Goal: Task Accomplishment & Management: Complete application form

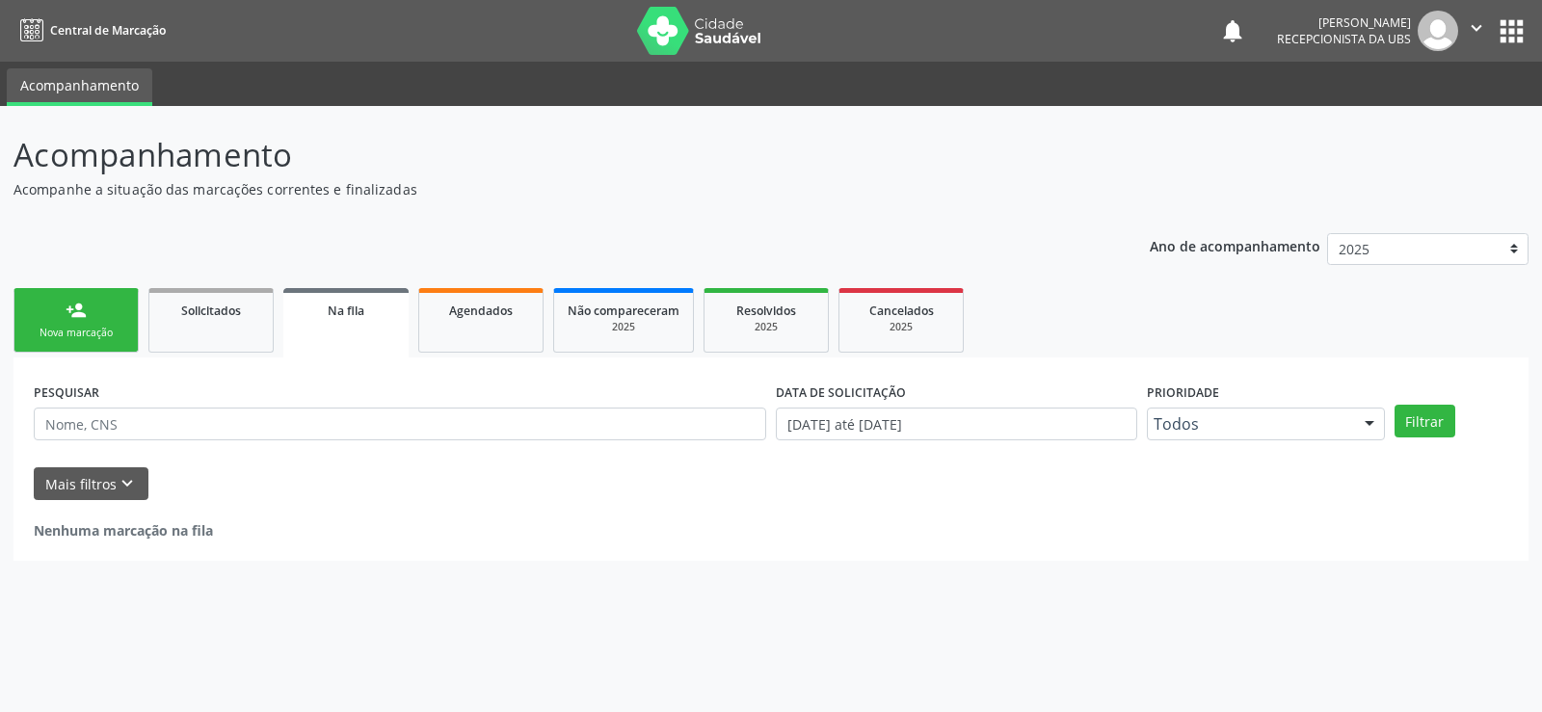
click at [116, 320] on link "person_add Nova marcação" at bounding box center [75, 320] width 125 height 65
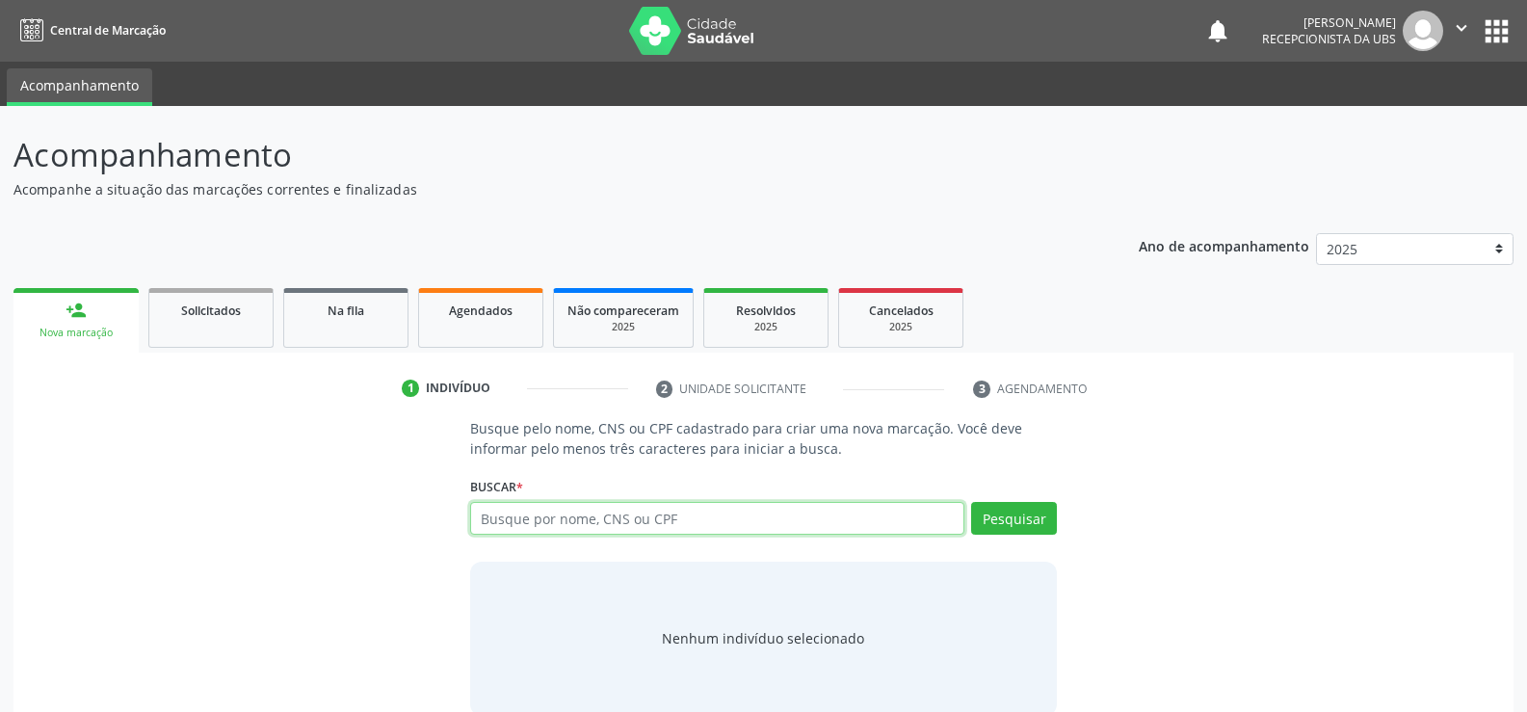
click at [687, 523] on input "text" at bounding box center [717, 518] width 494 height 33
type input "e"
type input "03687038432"
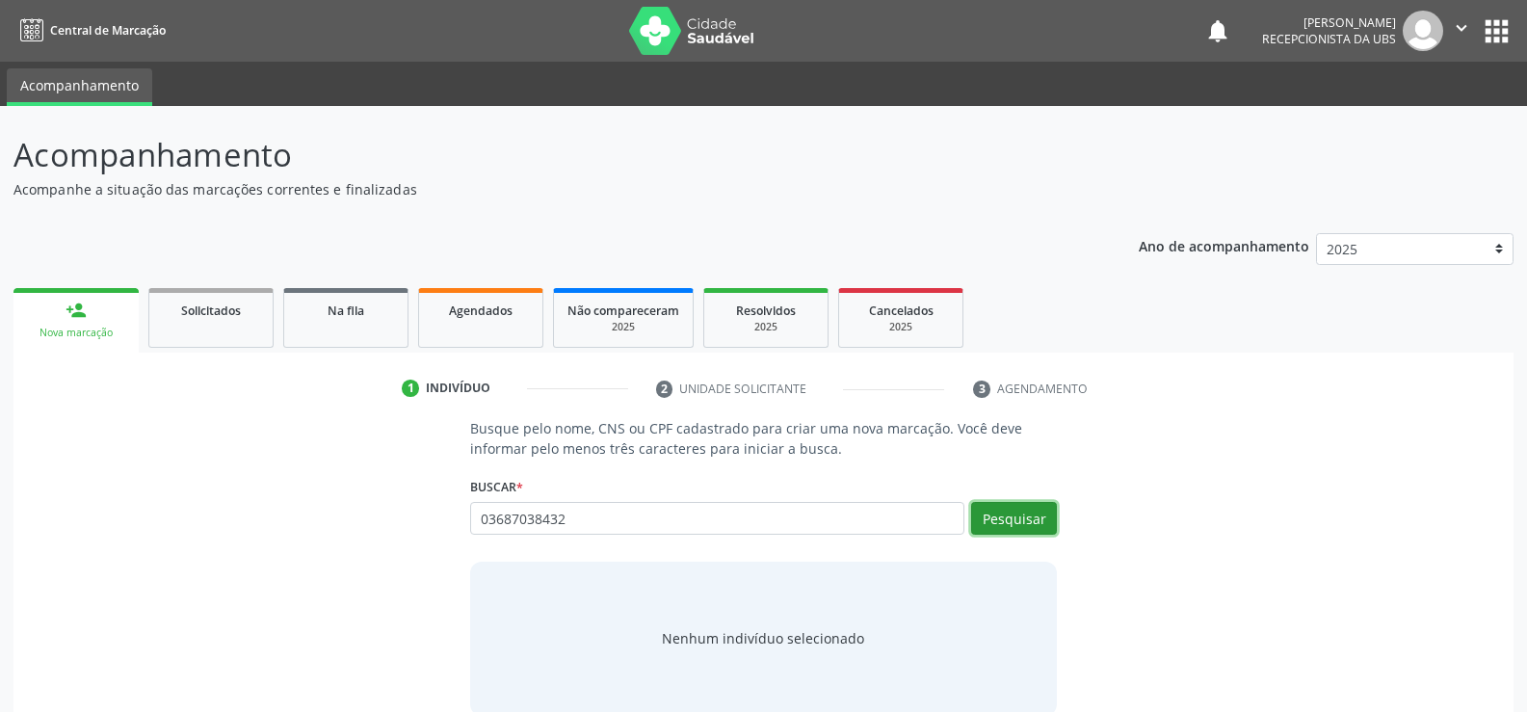
click at [978, 526] on button "Pesquisar" at bounding box center [1014, 518] width 86 height 33
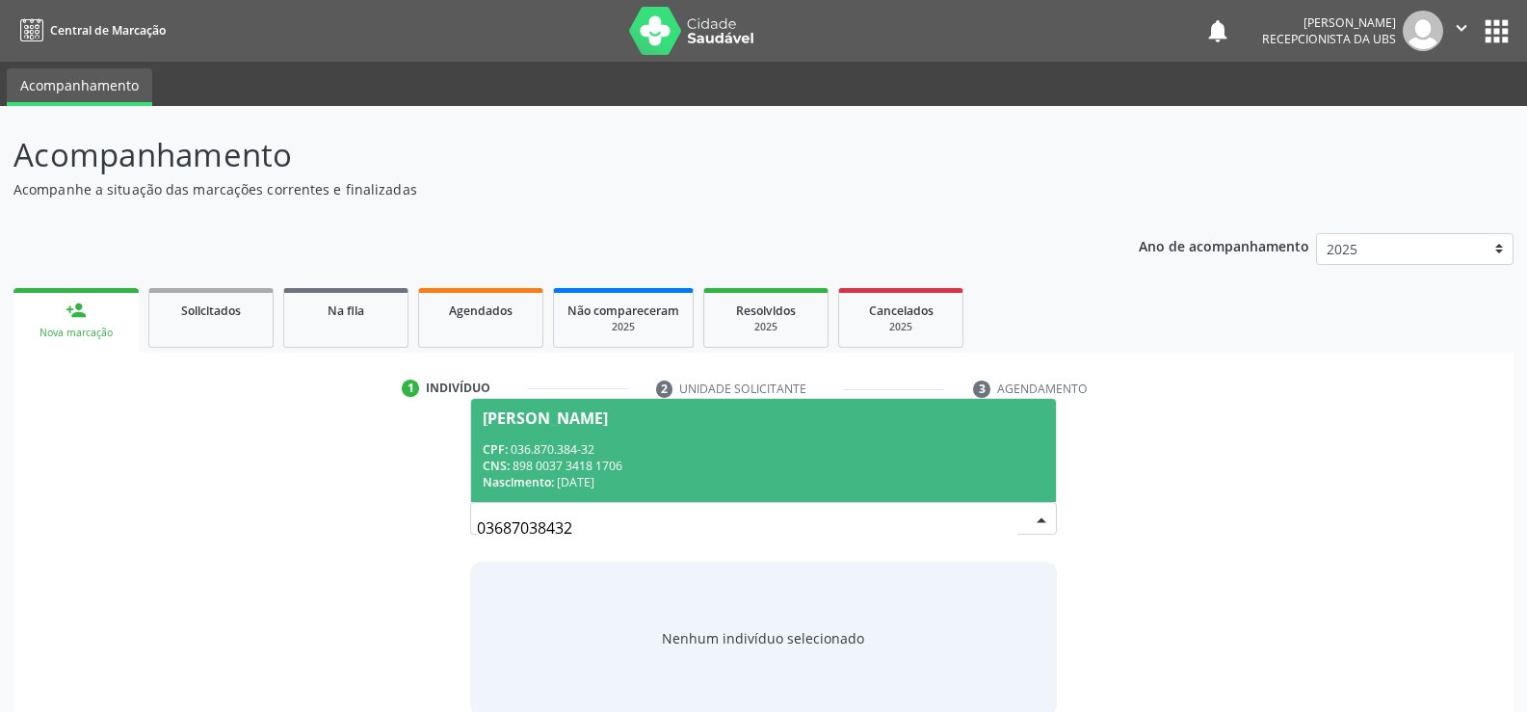
click at [591, 455] on div "CPF: 036.870.384-32" at bounding box center [764, 449] width 562 height 16
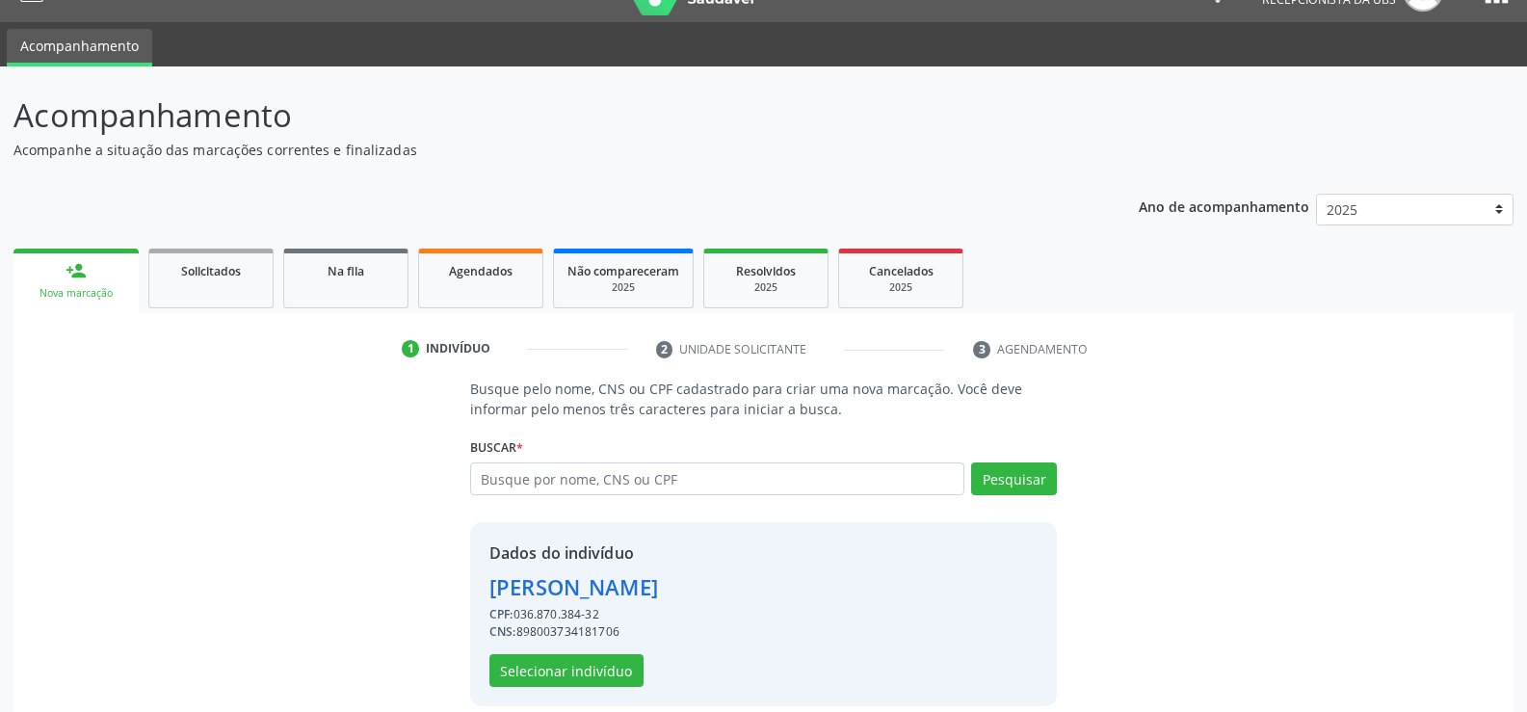
scroll to position [61, 0]
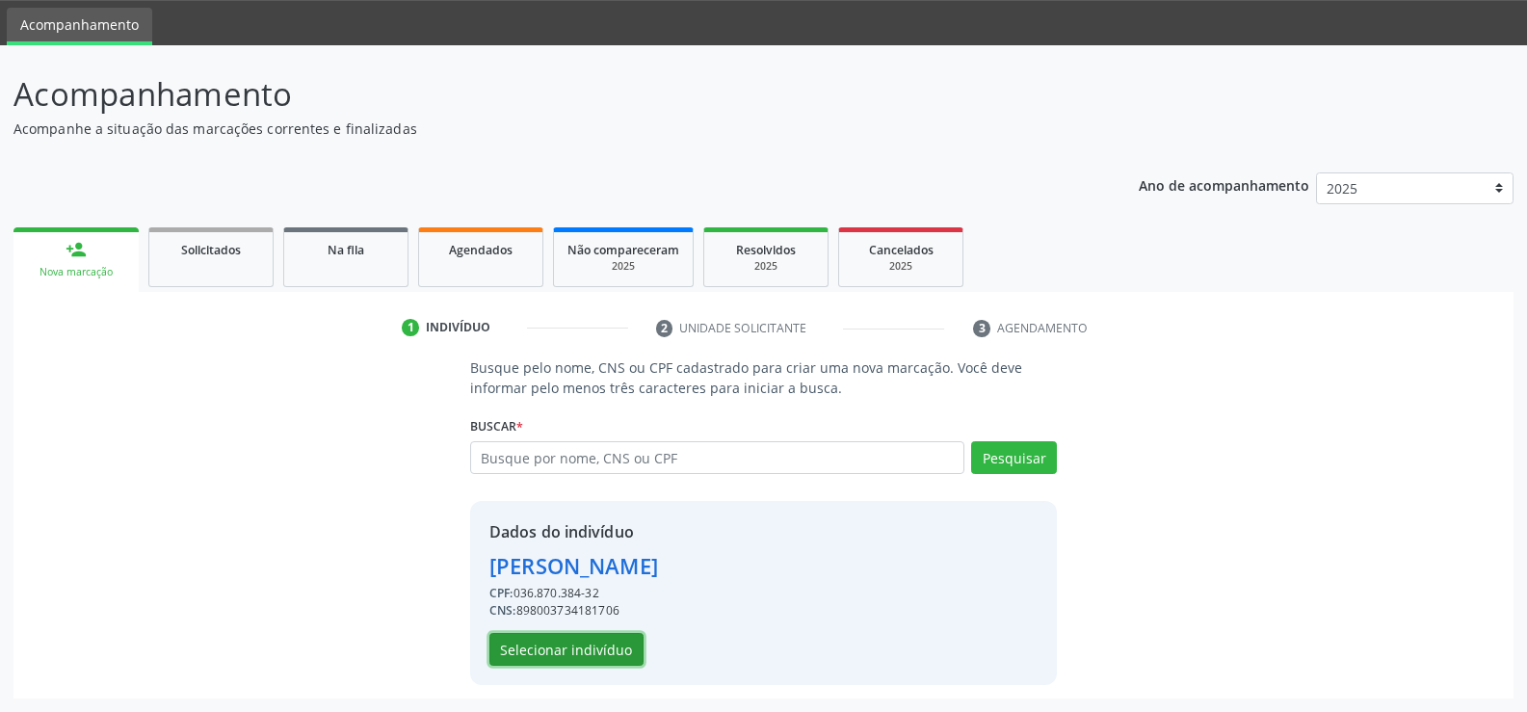
click at [569, 642] on button "Selecionar indivíduo" at bounding box center [567, 649] width 154 height 33
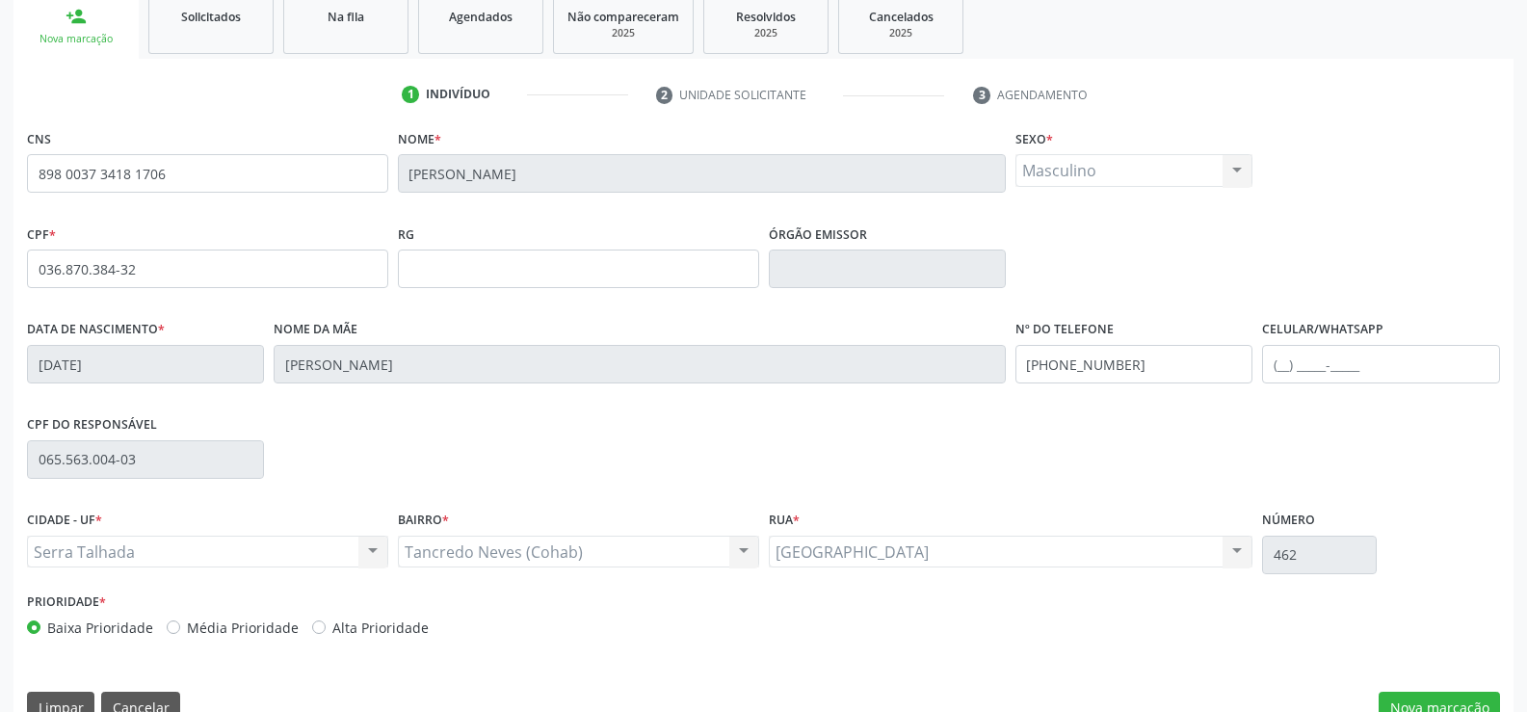
scroll to position [332, 0]
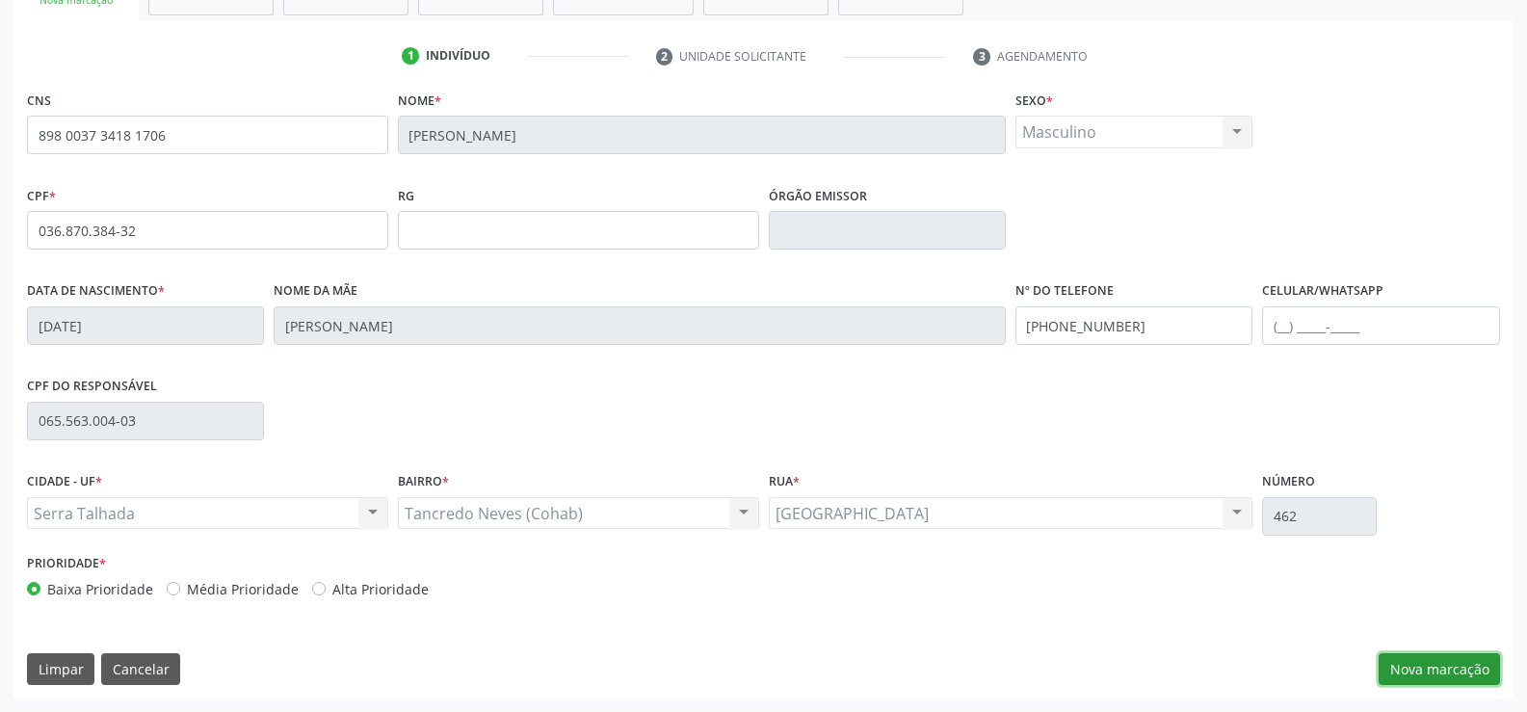
click at [1426, 663] on button "Nova marcação" at bounding box center [1439, 669] width 121 height 33
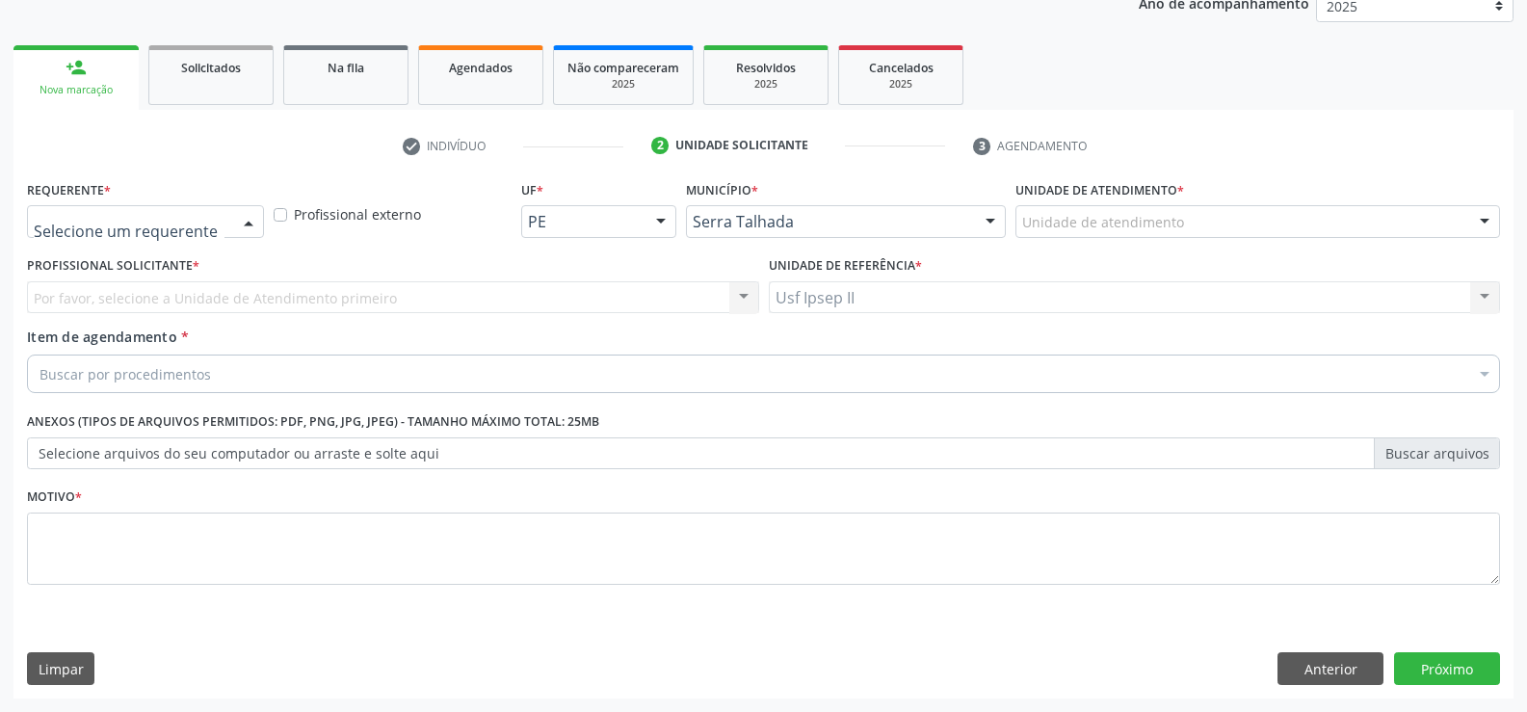
click at [247, 225] on div at bounding box center [248, 222] width 29 height 33
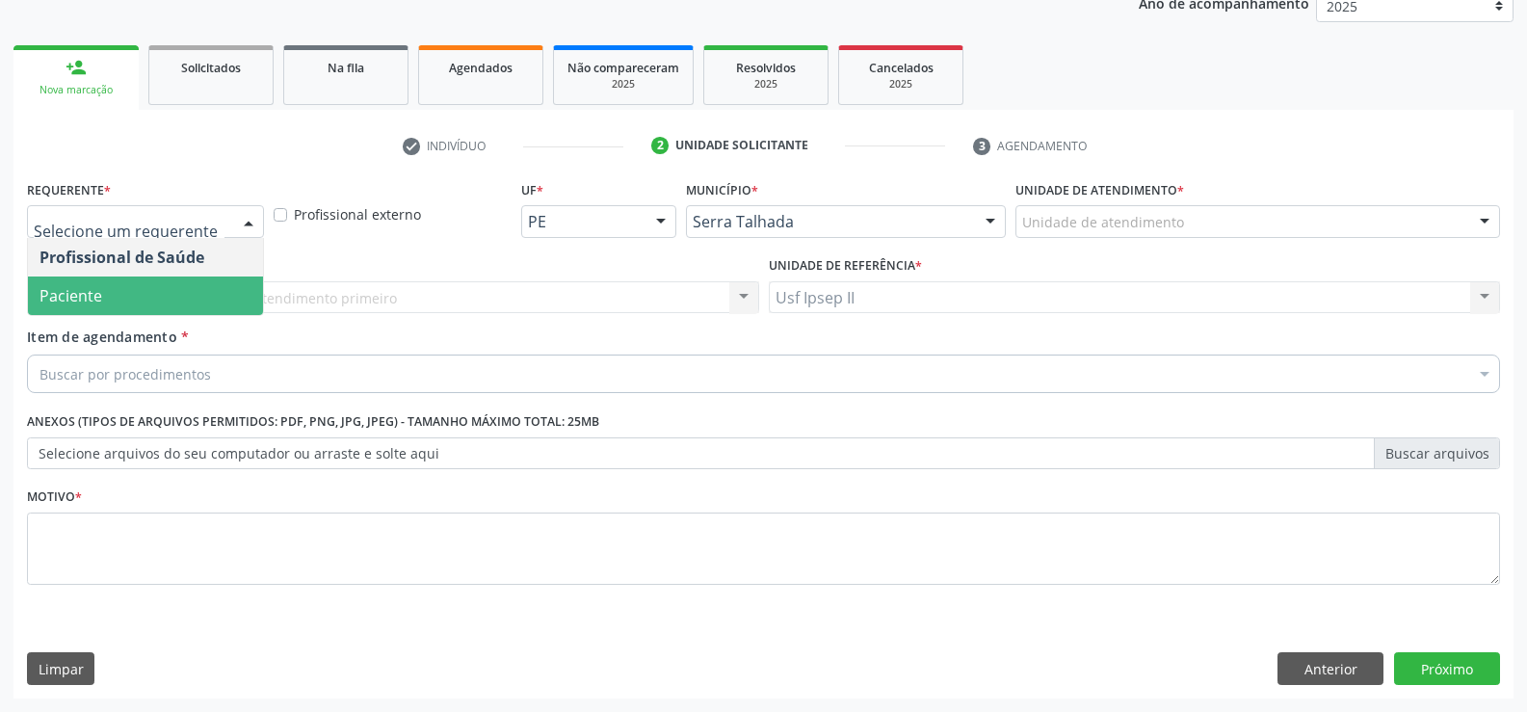
click at [129, 301] on span "Paciente" at bounding box center [145, 296] width 235 height 39
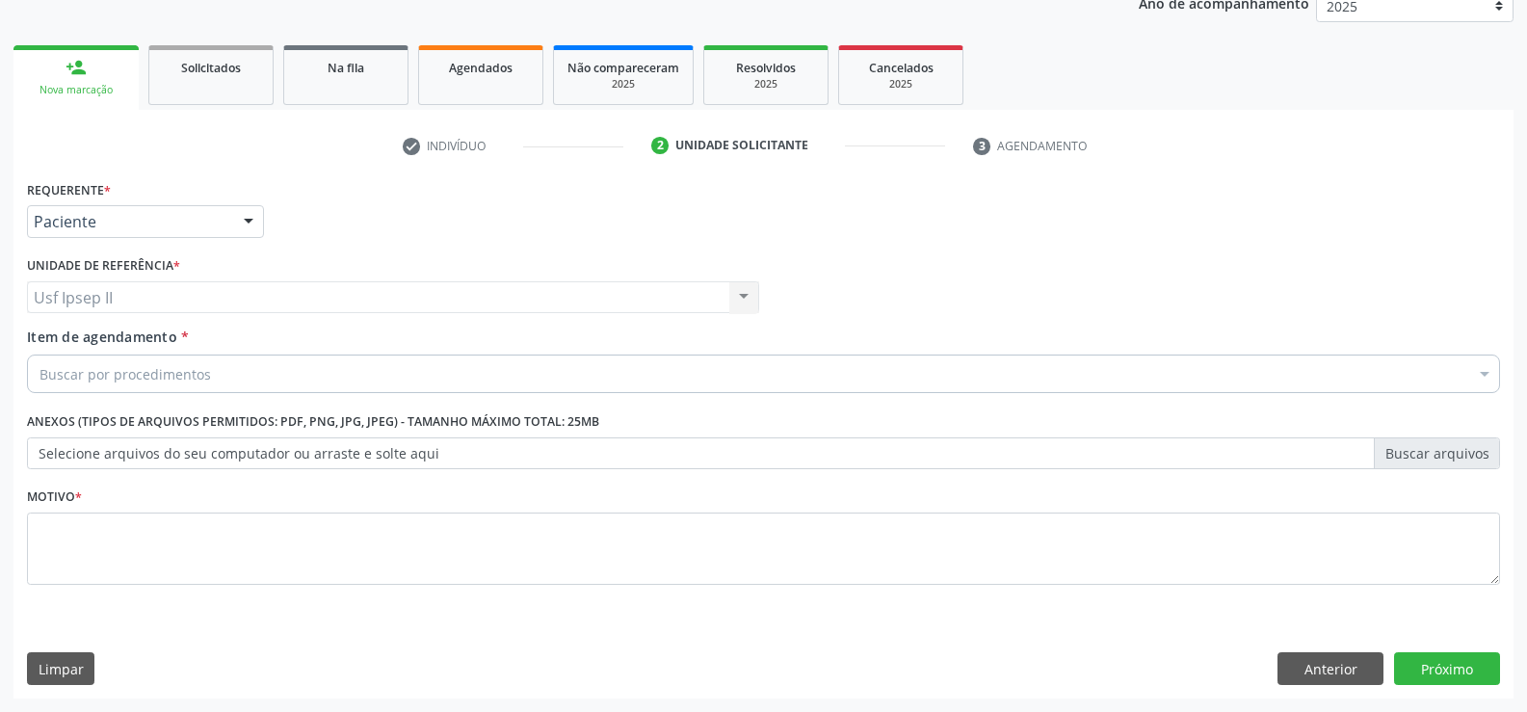
click at [151, 362] on div "Buscar por procedimentos" at bounding box center [763, 374] width 1473 height 39
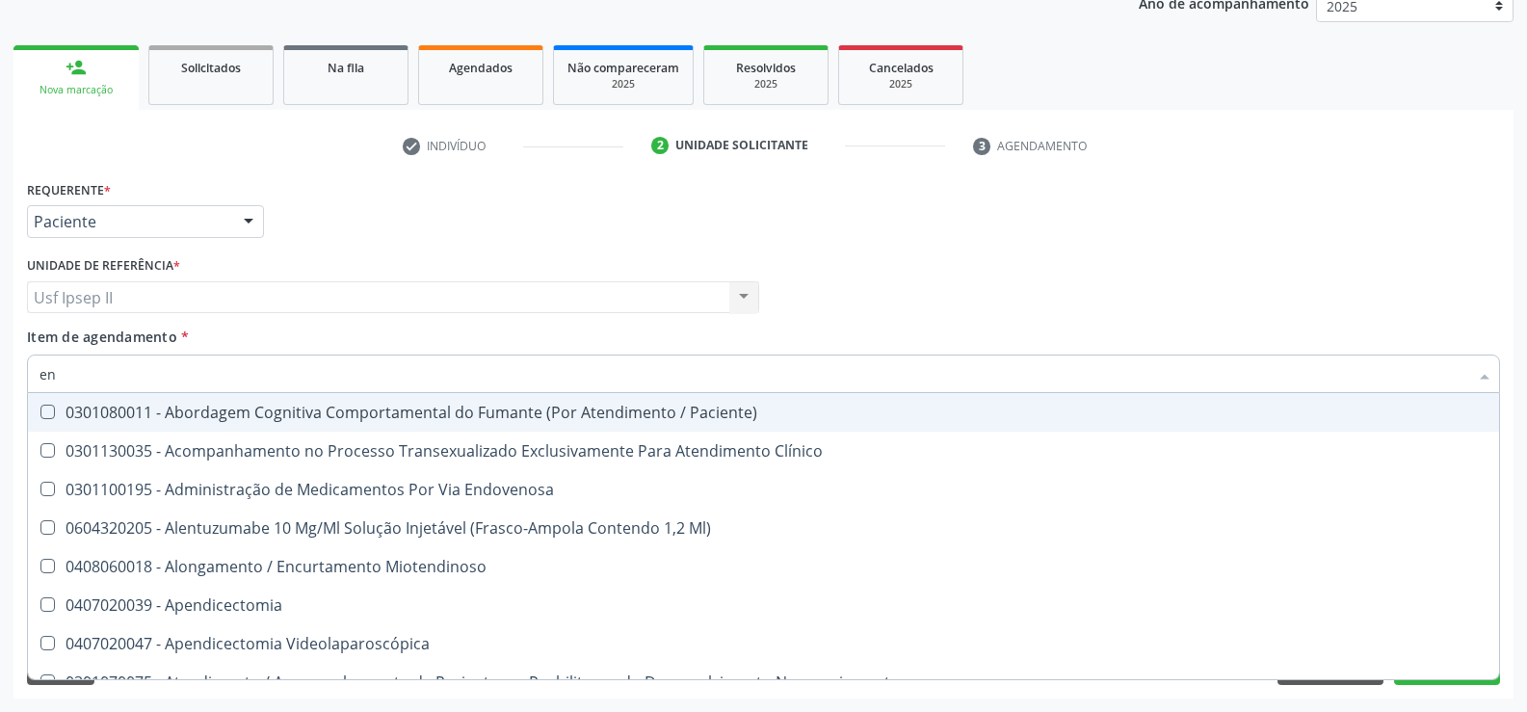
type input "e"
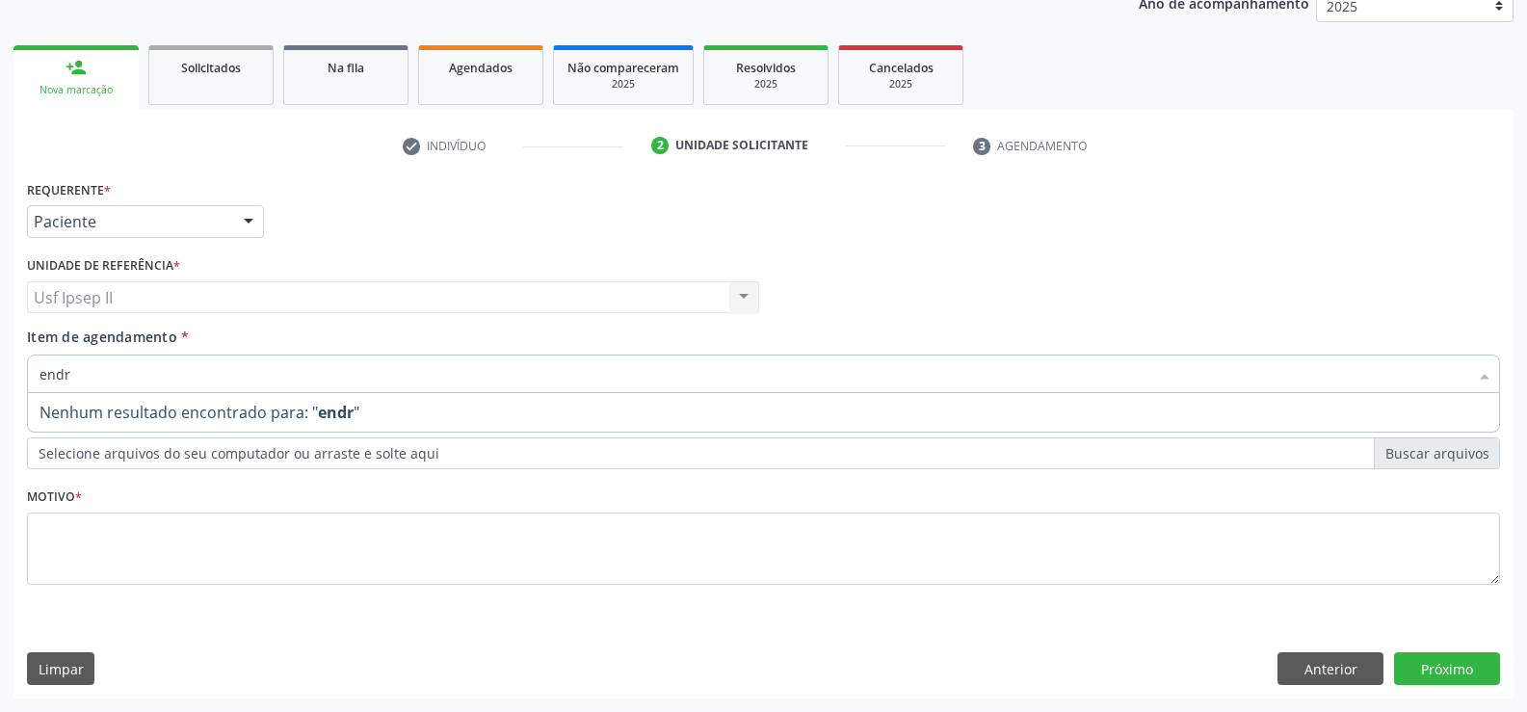
type input "endro"
